Goal: Task Accomplishment & Management: Manage account settings

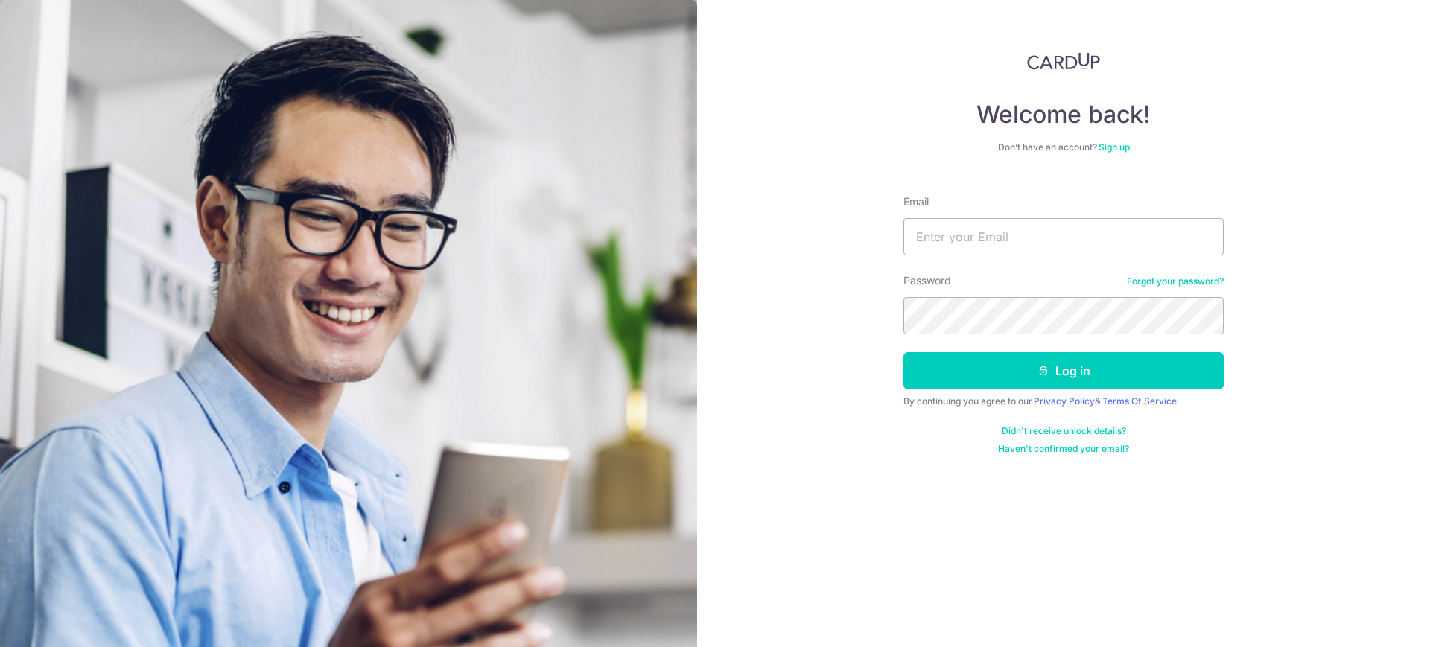
type input "[EMAIL_ADDRESS][DOMAIN_NAME]"
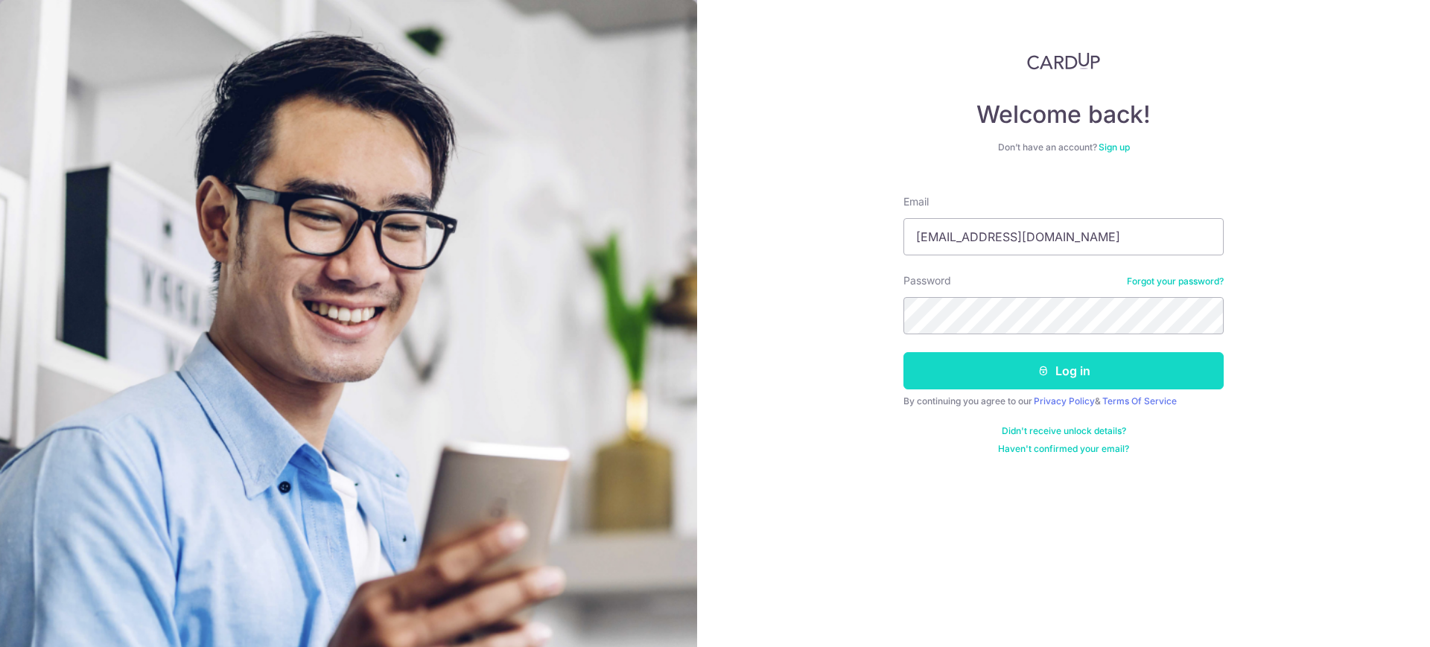
click at [1042, 378] on button "Log in" at bounding box center [1064, 370] width 320 height 37
